Goal: Task Accomplishment & Management: Manage account settings

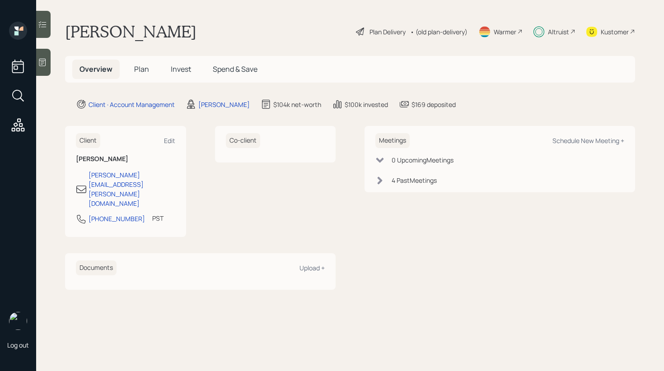
click at [50, 30] on div at bounding box center [43, 24] width 14 height 27
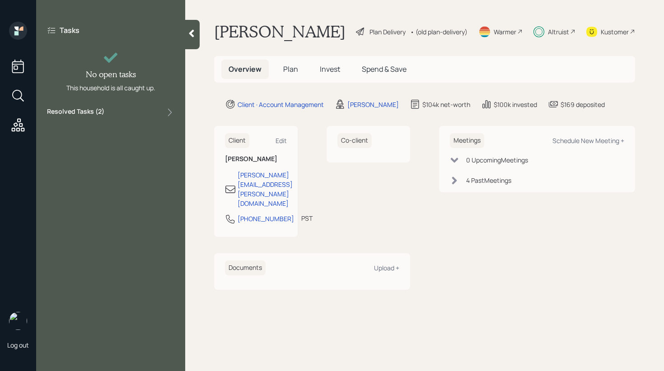
click at [135, 115] on div "Resolved Tasks ( 2 )" at bounding box center [110, 112] width 127 height 11
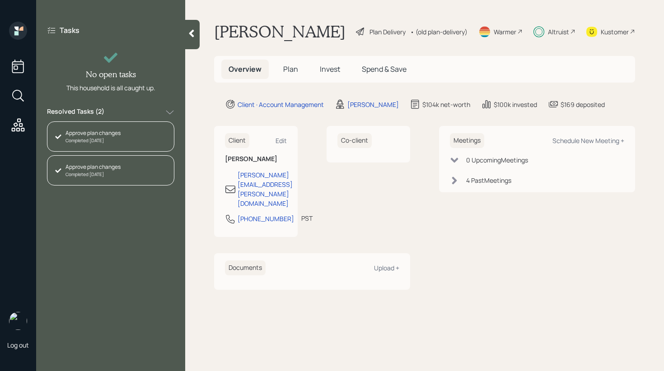
click at [135, 115] on div "Resolved Tasks ( 2 )" at bounding box center [110, 112] width 127 height 11
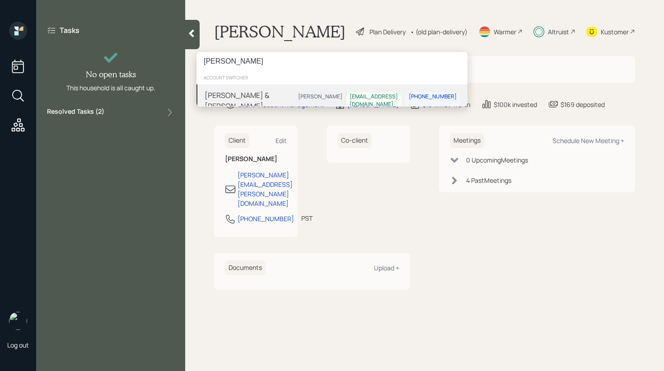
type input "[PERSON_NAME]"
click at [234, 93] on div "[PERSON_NAME] & [PERSON_NAME]" at bounding box center [250, 101] width 90 height 22
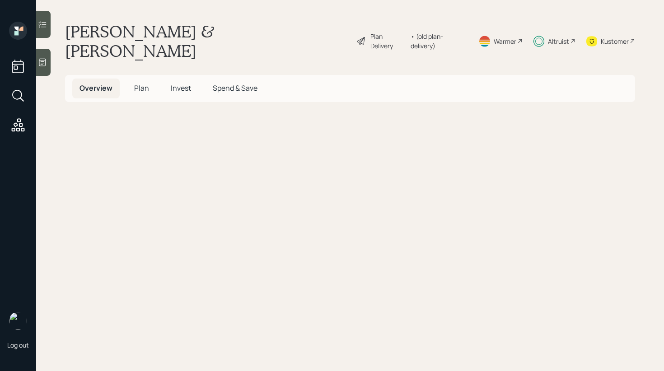
click at [182, 83] on span "Invest" at bounding box center [181, 88] width 20 height 10
